Goal: Register for event/course

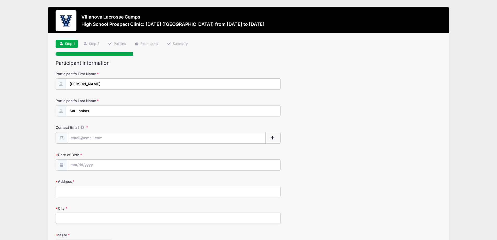
click at [78, 137] on input "Contact Email" at bounding box center [166, 137] width 198 height 11
type input "[EMAIL_ADDRESS][DOMAIN_NAME]"
click at [80, 163] on input "Date of Birth" at bounding box center [173, 164] width 213 height 11
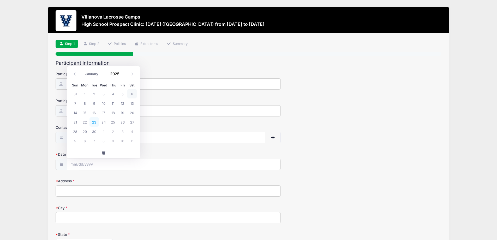
click at [95, 121] on span "23" at bounding box center [93, 121] width 9 height 9
type input "[DATE]"
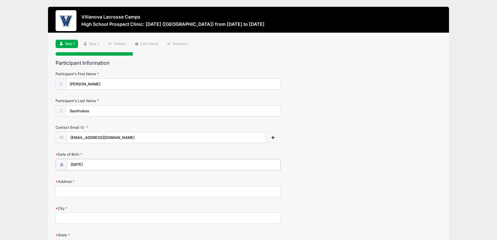
click at [95, 165] on input "[DATE]" at bounding box center [173, 164] width 213 height 11
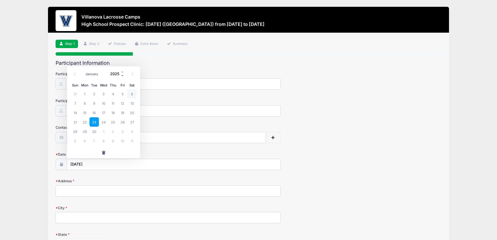
click at [121, 77] on span at bounding box center [123, 76] width 4 height 4
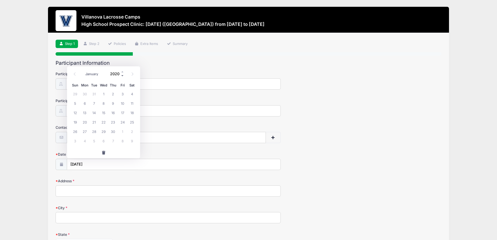
click at [121, 77] on span at bounding box center [123, 76] width 4 height 4
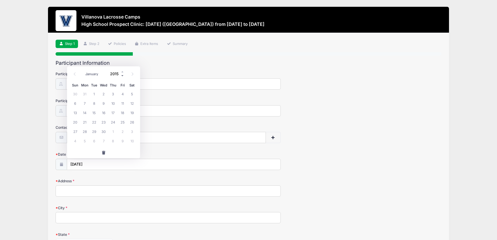
click at [121, 77] on span at bounding box center [123, 76] width 4 height 4
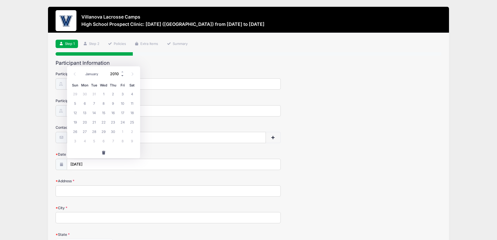
click at [121, 77] on span at bounding box center [123, 76] width 4 height 4
type input "2008"
click at [97, 123] on span "23" at bounding box center [93, 121] width 9 height 9
type input "[DATE]"
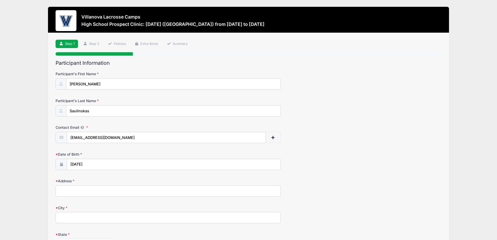
click at [68, 191] on input "Address" at bounding box center [168, 190] width 225 height 11
type input "[STREET_ADDRESS]"
type input "Roswell"
select select "GA"
type input "30075"
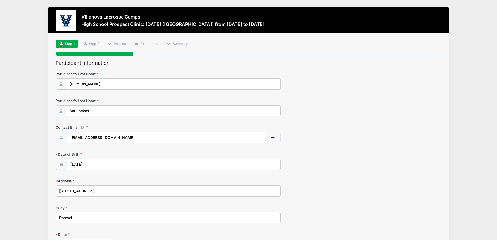
type input "[PHONE_NUMBER]"
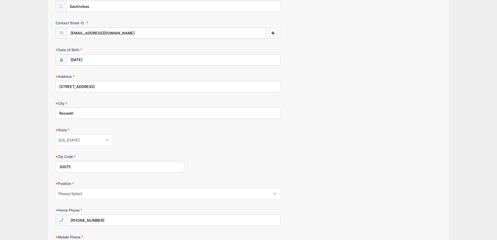
scroll to position [156, 0]
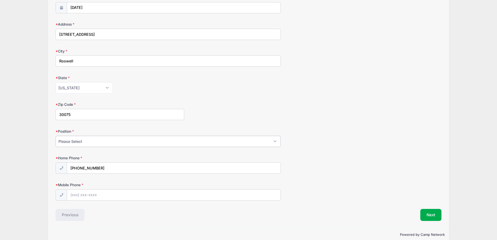
click at [85, 146] on select "Please Select Goalie Middie Defense Attack FOGO LSM" at bounding box center [168, 141] width 225 height 11
select select "Middie"
click at [56, 136] on select "Please Select Goalie Middie Defense Attack FOGO LSM" at bounding box center [168, 141] width 225 height 11
click at [32, 177] on div "Villanova Lacrosse Camps High School Prospect Clinic: [DATE] ([GEOGRAPHIC_DATA]…" at bounding box center [248, 46] width 481 height 404
click at [114, 168] on input "[PHONE_NUMBER]" at bounding box center [173, 167] width 213 height 11
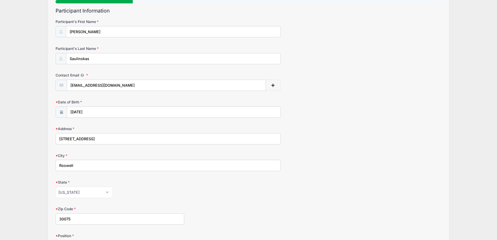
scroll to position [165, 0]
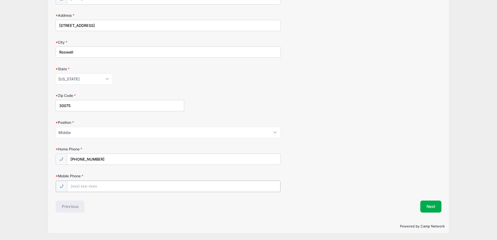
click at [93, 187] on input "Mobile Phone" at bounding box center [173, 185] width 213 height 11
type input "[PHONE_NUMBER]"
click at [102, 161] on input "[PHONE_NUMBER]" at bounding box center [173, 159] width 213 height 11
drag, startPoint x: 102, startPoint y: 161, endPoint x: 5, endPoint y: 141, distance: 99.2
click at [5, 141] on div "Villanova Lacrosse Camps High School Prospect Clinic: [DATE] ([GEOGRAPHIC_DATA]…" at bounding box center [248, 37] width 497 height 405
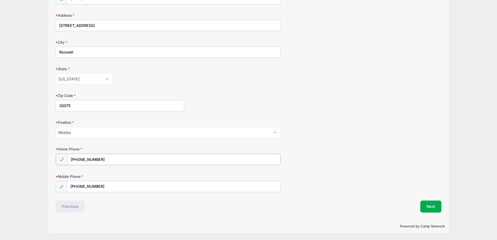
type input "[PHONE_NUMBER]"
click at [5, 141] on div "Villanova Lacrosse Camps High School Prospect Clinic: [DATE] ([GEOGRAPHIC_DATA]…" at bounding box center [248, 37] width 497 height 404
click at [430, 206] on button "Next" at bounding box center [430, 206] width 21 height 12
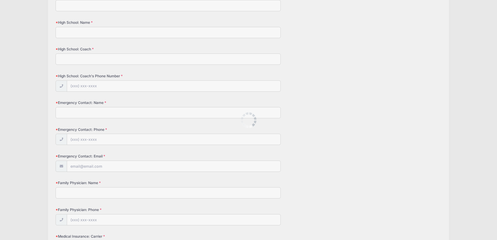
scroll to position [0, 0]
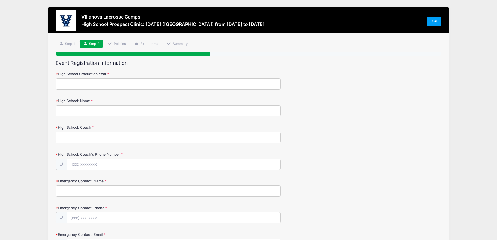
click at [113, 82] on input "High School Graduation Year" at bounding box center [168, 83] width 225 height 11
type input "2027"
click at [87, 111] on input "High School: Name" at bounding box center [168, 110] width 225 height 11
type input "[PERSON_NAME]"
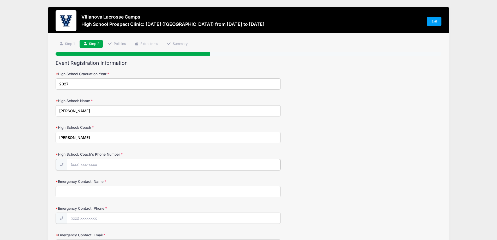
click at [91, 166] on input "High School: Coach's Phone Number" at bounding box center [173, 164] width 213 height 11
paste input "[PHONE_NUMBER]"
type input "[PHONE_NUMBER]"
click at [71, 193] on input "Emergency Contact: Name" at bounding box center [168, 190] width 225 height 11
drag, startPoint x: 10, startPoint y: 173, endPoint x: 14, endPoint y: 173, distance: 3.4
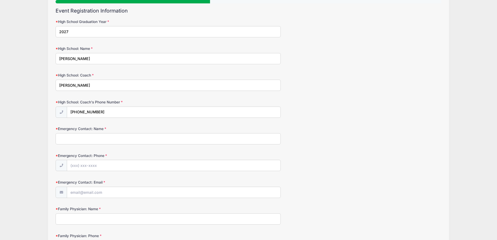
click at [76, 141] on input "Emergency Contact: Name" at bounding box center [168, 138] width 225 height 11
type input "[PERSON_NAME]"
type input "[PHONE_NUMBER]"
type input "[EMAIL_ADDRESS][DOMAIN_NAME]"
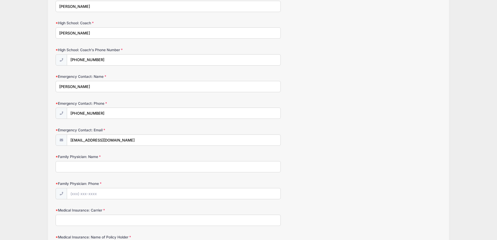
scroll to position [130, 0]
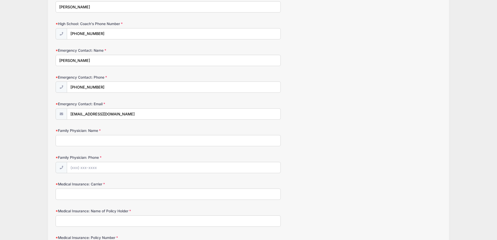
click at [97, 140] on input "Family Physician: Name" at bounding box center [168, 140] width 225 height 11
type input "[PERSON_NAME]"
click at [81, 168] on input "Family Physician: Phone" at bounding box center [173, 167] width 213 height 11
click at [88, 169] on input "Family Physician: Phone" at bounding box center [173, 167] width 213 height 11
type input "[PHONE_NUMBER]"
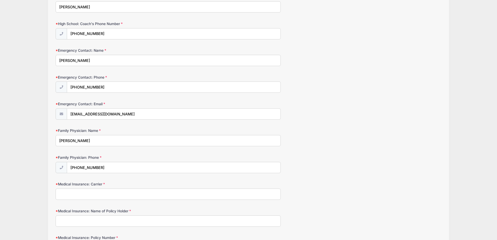
click at [70, 192] on input "Medical Insurance: Carrier" at bounding box center [168, 193] width 225 height 11
type input "Cigna"
type input "[PERSON_NAME]"
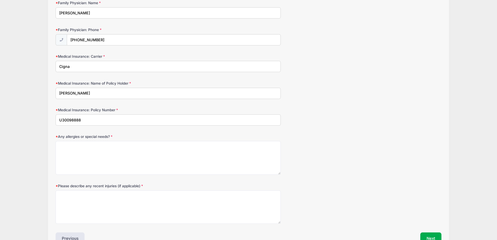
type input "U30098888"
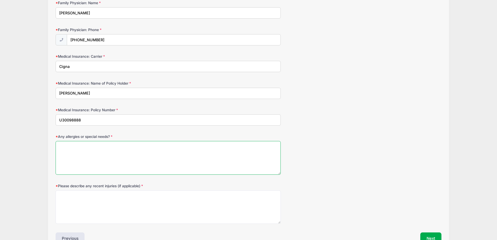
click at [89, 157] on textarea "Any allergies or special needs?" at bounding box center [168, 158] width 225 height 34
type textarea "N/A"
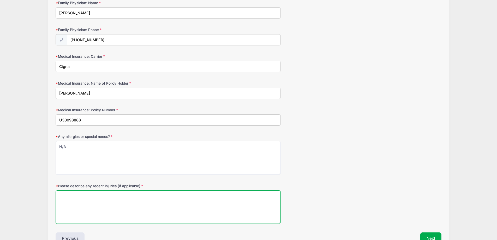
click at [94, 208] on textarea "Please describe any recent injuries (if applicable)" at bounding box center [168, 207] width 225 height 34
type textarea "M"
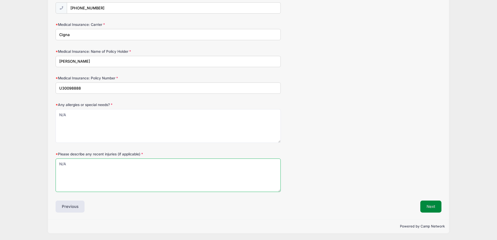
type textarea "N/A"
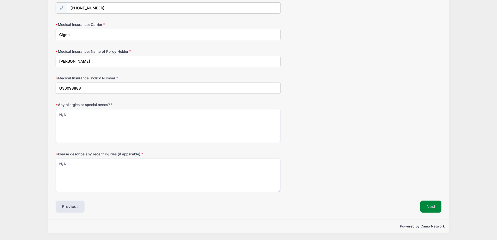
click at [430, 204] on button "Next" at bounding box center [430, 206] width 21 height 12
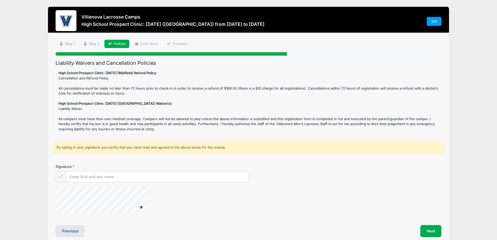
scroll to position [24, 0]
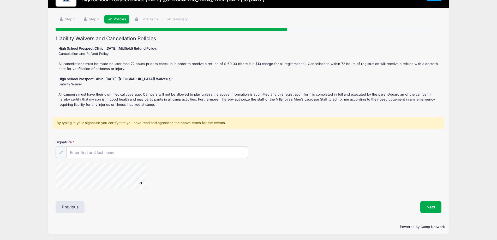
click at [78, 149] on input "Signature" at bounding box center [157, 151] width 182 height 11
type input "[PERSON_NAME]"
click at [430, 206] on button "Next" at bounding box center [430, 206] width 21 height 12
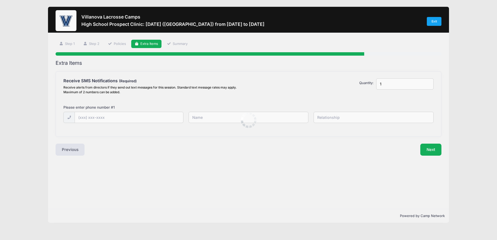
scroll to position [0, 0]
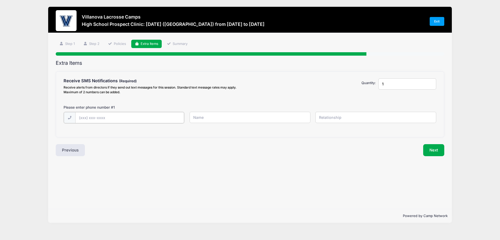
click at [84, 119] on input "text" at bounding box center [129, 117] width 109 height 11
type input "[PHONE_NUMBER]"
click at [207, 118] on input "text" at bounding box center [250, 117] width 121 height 11
type input "[PERSON_NAME]"
type input "Parent"
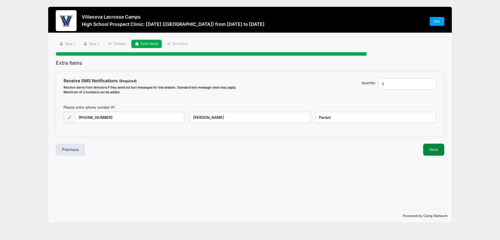
click at [440, 148] on button "Next" at bounding box center [434, 149] width 21 height 12
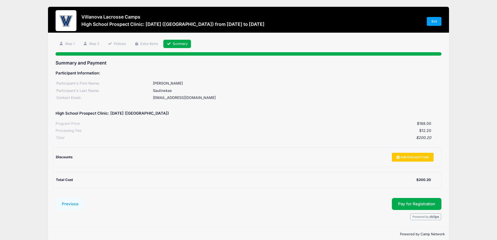
scroll to position [8, 0]
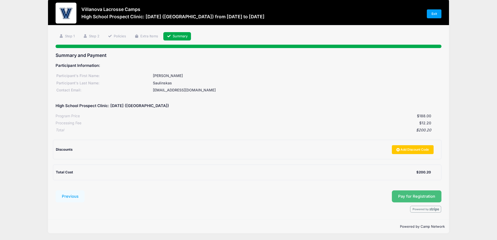
click at [411, 197] on button "Pay for Registration" at bounding box center [416, 196] width 50 height 12
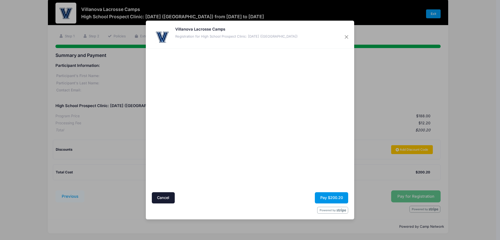
click at [329, 197] on button "Pay $200.20" at bounding box center [331, 197] width 33 height 11
